Goal: Browse casually

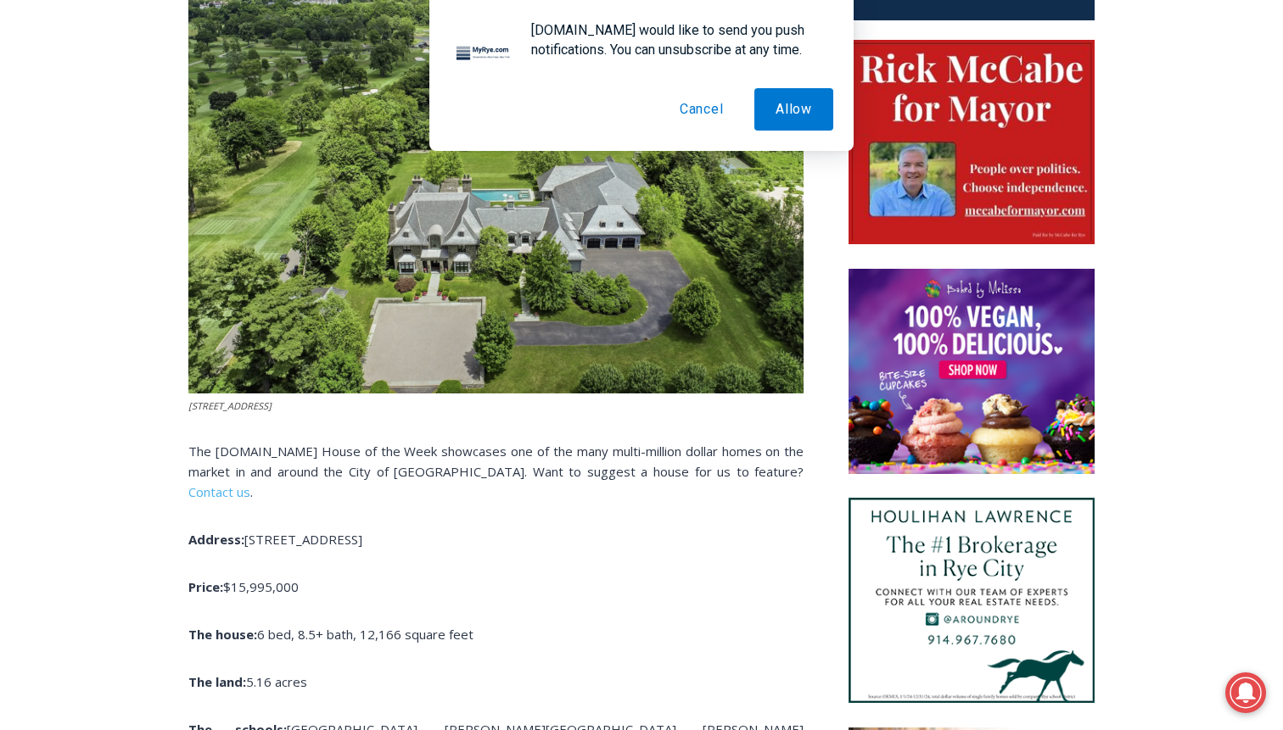
scroll to position [830, 0]
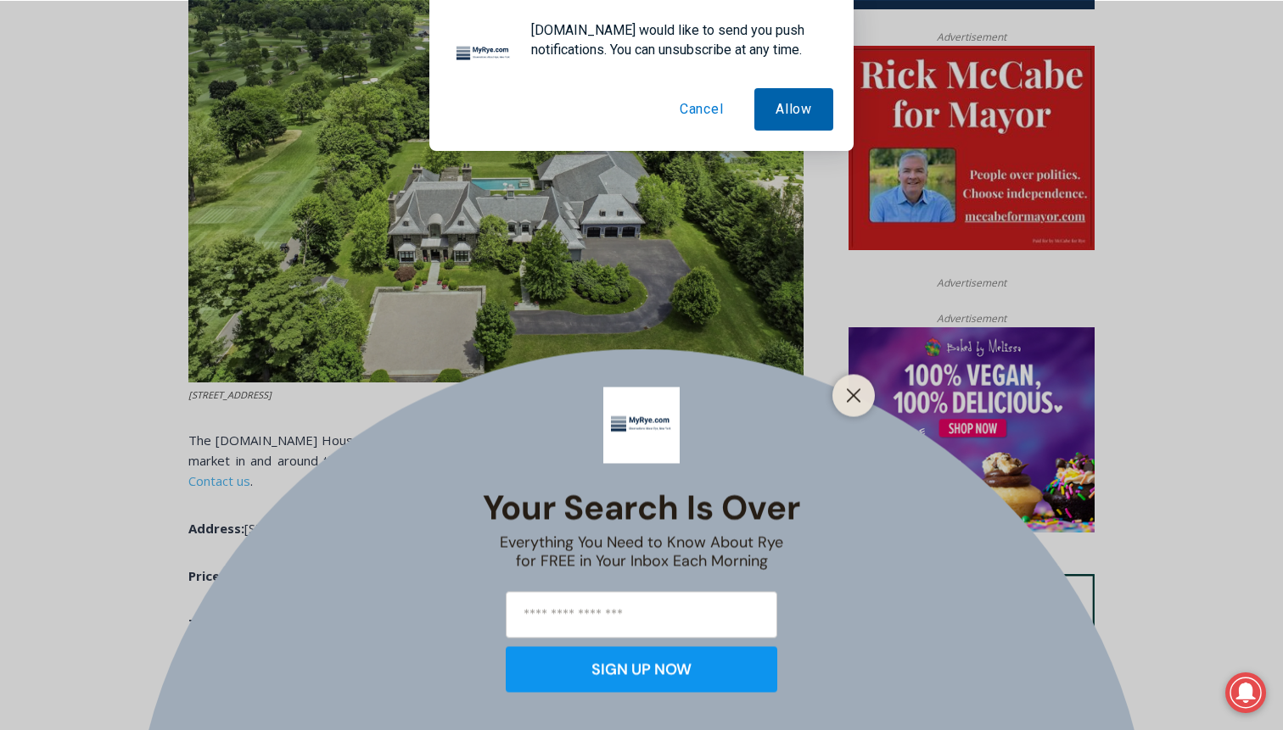
click at [788, 109] on button "Allow" at bounding box center [793, 109] width 79 height 42
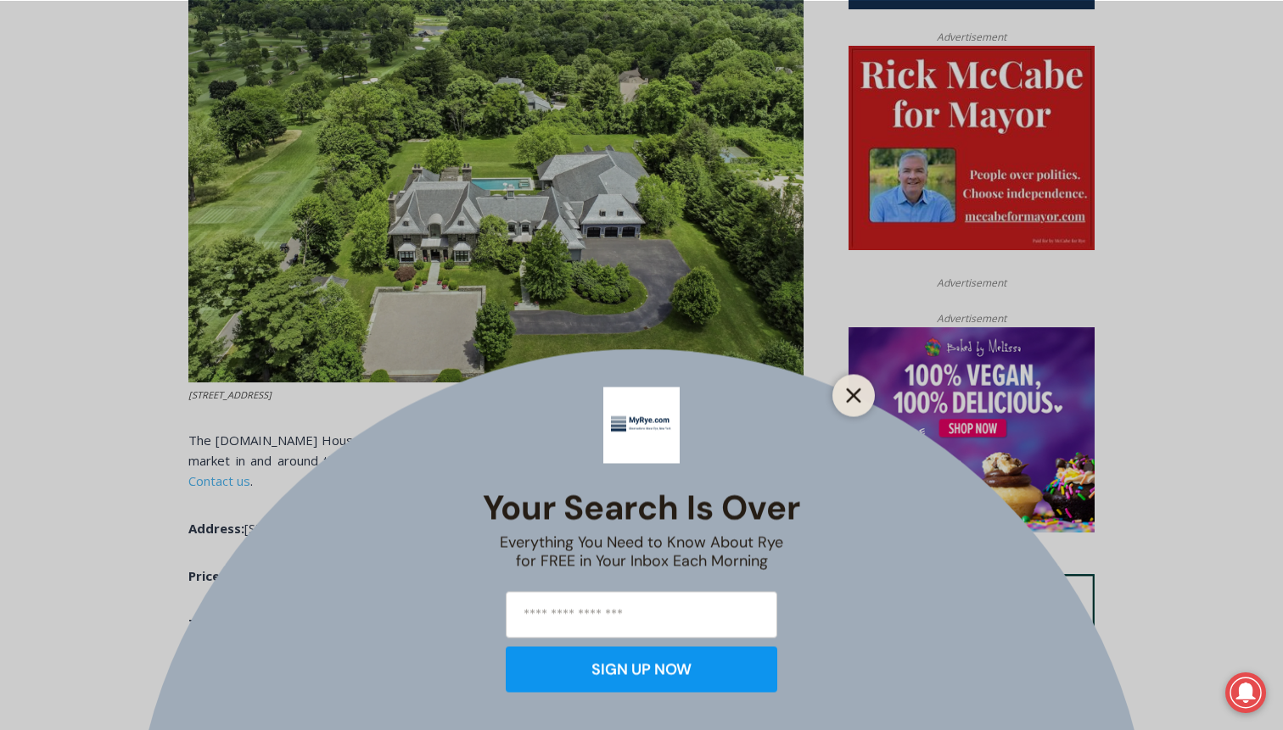
click at [847, 400] on line "Close" at bounding box center [853, 395] width 12 height 12
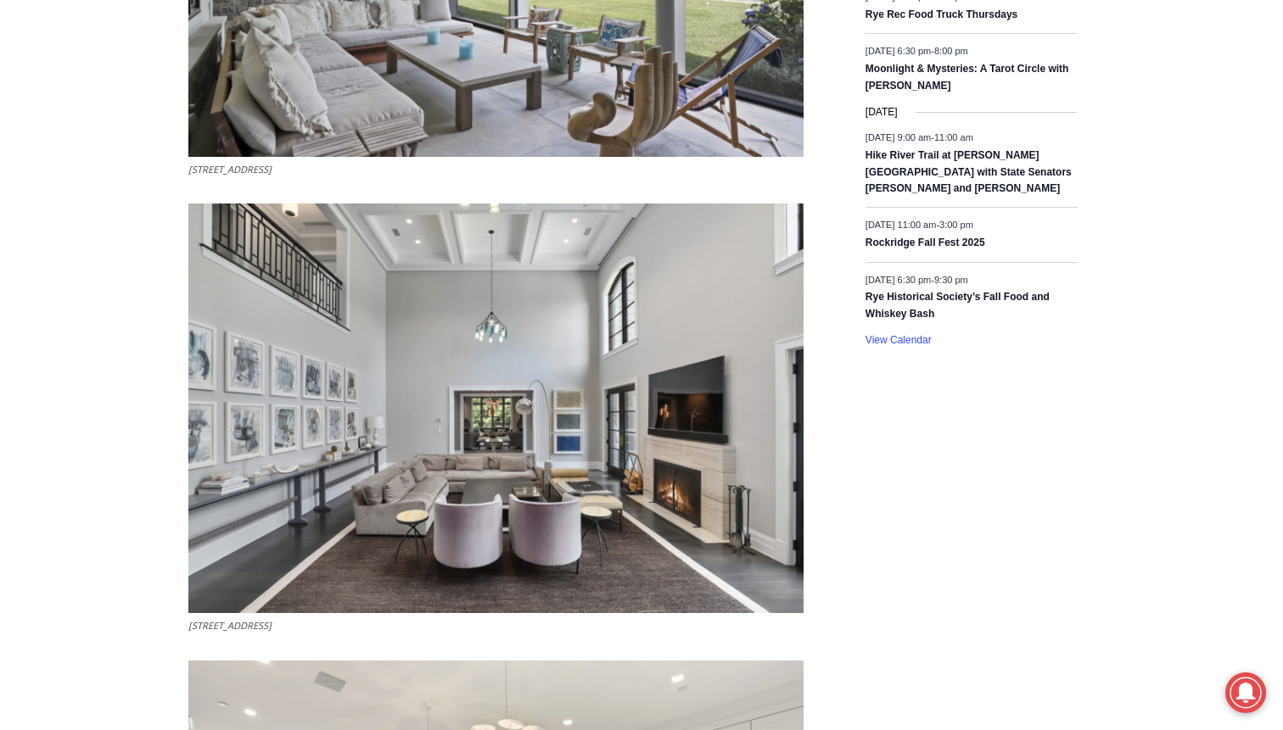
scroll to position [2677, 0]
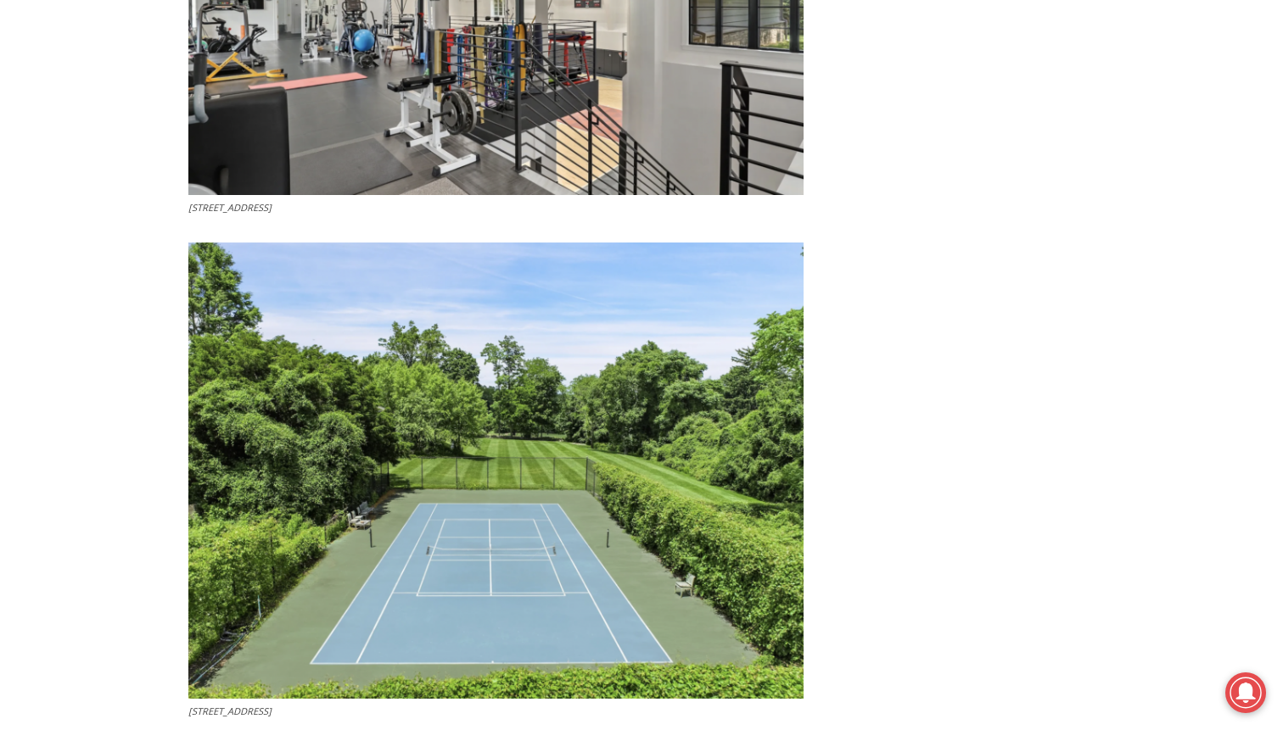
scroll to position [8254, 0]
